Goal: Task Accomplishment & Management: Complete application form

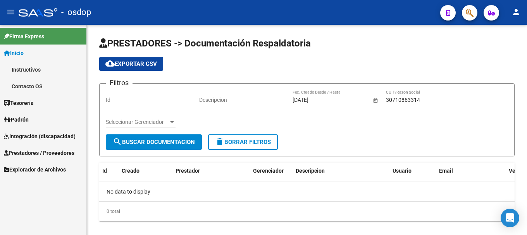
scroll to position [11, 0]
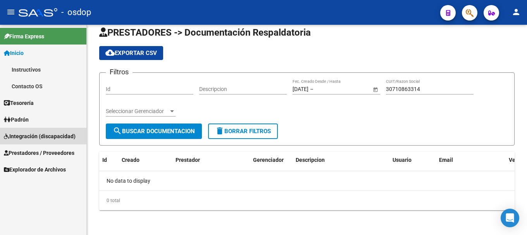
click at [27, 140] on span "Integración (discapacidad)" at bounding box center [40, 136] width 72 height 9
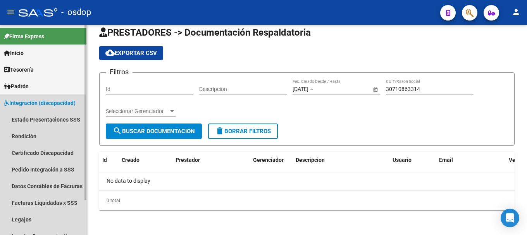
click at [44, 102] on span "Integración (discapacidad)" at bounding box center [40, 103] width 72 height 9
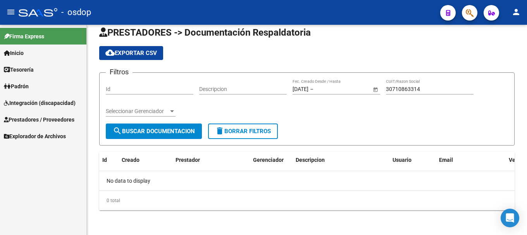
click at [43, 113] on link "Prestadores / Proveedores" at bounding box center [43, 119] width 86 height 17
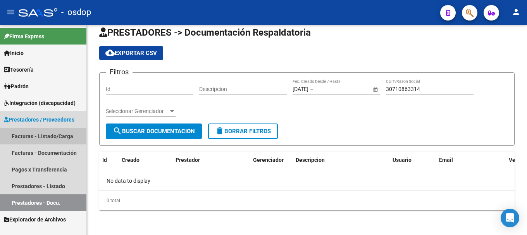
click at [37, 138] on link "Facturas - Listado/Carga" at bounding box center [43, 136] width 86 height 17
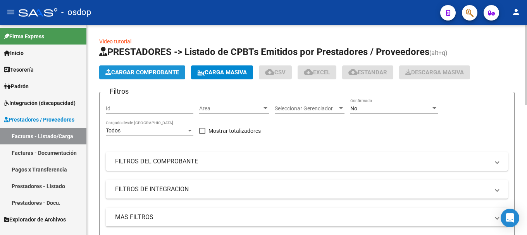
click at [142, 67] on button "Cargar Comprobante" at bounding box center [142, 72] width 86 height 14
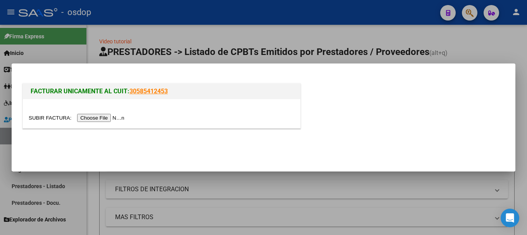
click at [112, 115] on input "file" at bounding box center [78, 118] width 98 height 8
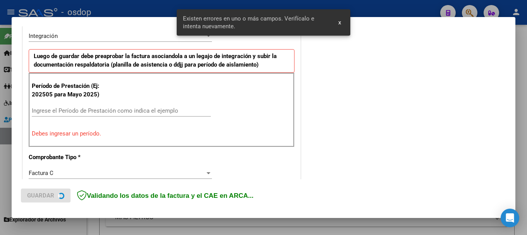
scroll to position [193, 0]
click at [73, 110] on input "Ingrese el Período de Prestación como indica el ejemplo" at bounding box center [121, 110] width 179 height 7
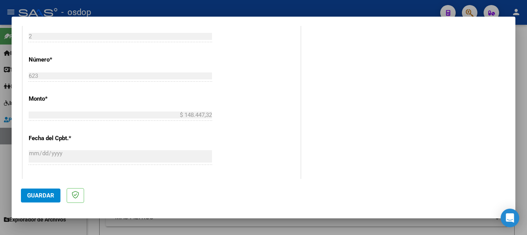
scroll to position [573, 0]
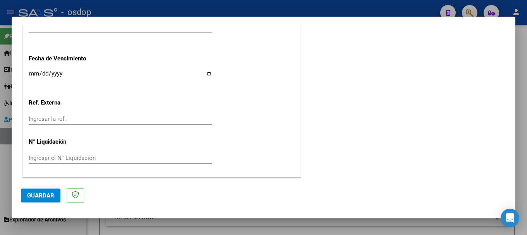
type input "202508"
click at [45, 193] on span "Guardar" at bounding box center [40, 195] width 27 height 7
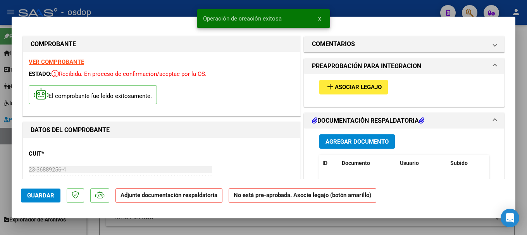
click at [352, 138] on span "Agregar Documento" at bounding box center [357, 141] width 63 height 7
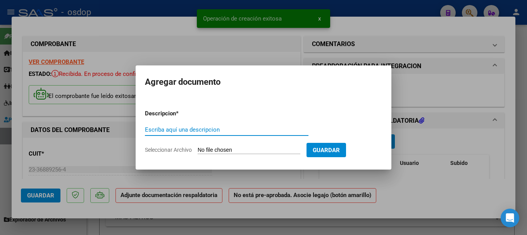
click at [167, 125] on div "Escriba aquí una descripcion" at bounding box center [227, 130] width 164 height 12
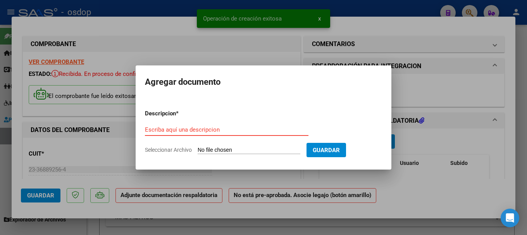
click at [167, 128] on input "Escriba aquí una descripcion" at bounding box center [227, 129] width 164 height 7
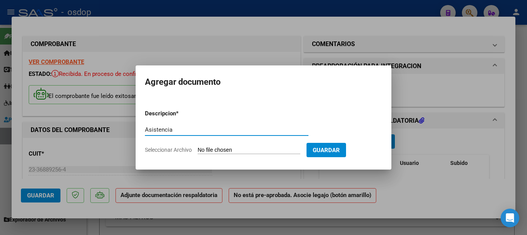
type input "Asistencia"
click at [231, 151] on input "Seleccionar Archivo" at bounding box center [249, 150] width 103 height 7
type input "C:\fakepath\Planilla [PERSON_NAME][DATE].pdf"
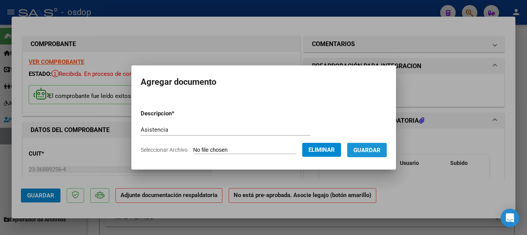
click at [380, 153] on span "Guardar" at bounding box center [366, 150] width 27 height 7
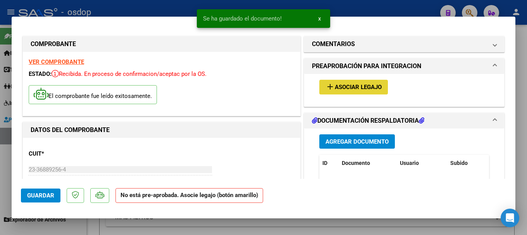
click at [372, 87] on span "Asociar Legajo" at bounding box center [358, 87] width 47 height 7
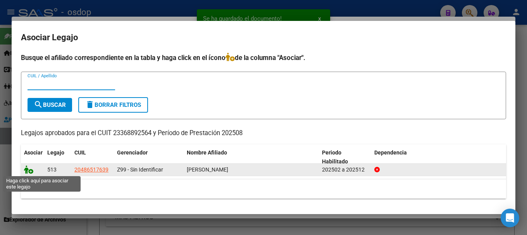
click at [28, 173] on icon at bounding box center [28, 169] width 9 height 9
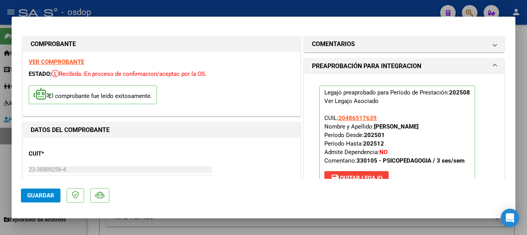
click at [42, 196] on span "Guardar" at bounding box center [40, 195] width 27 height 7
click at [41, 194] on span "Guardar" at bounding box center [40, 195] width 27 height 7
click at [118, 10] on div at bounding box center [263, 117] width 527 height 235
type input "$ 0,00"
